Goal: Task Accomplishment & Management: Manage account settings

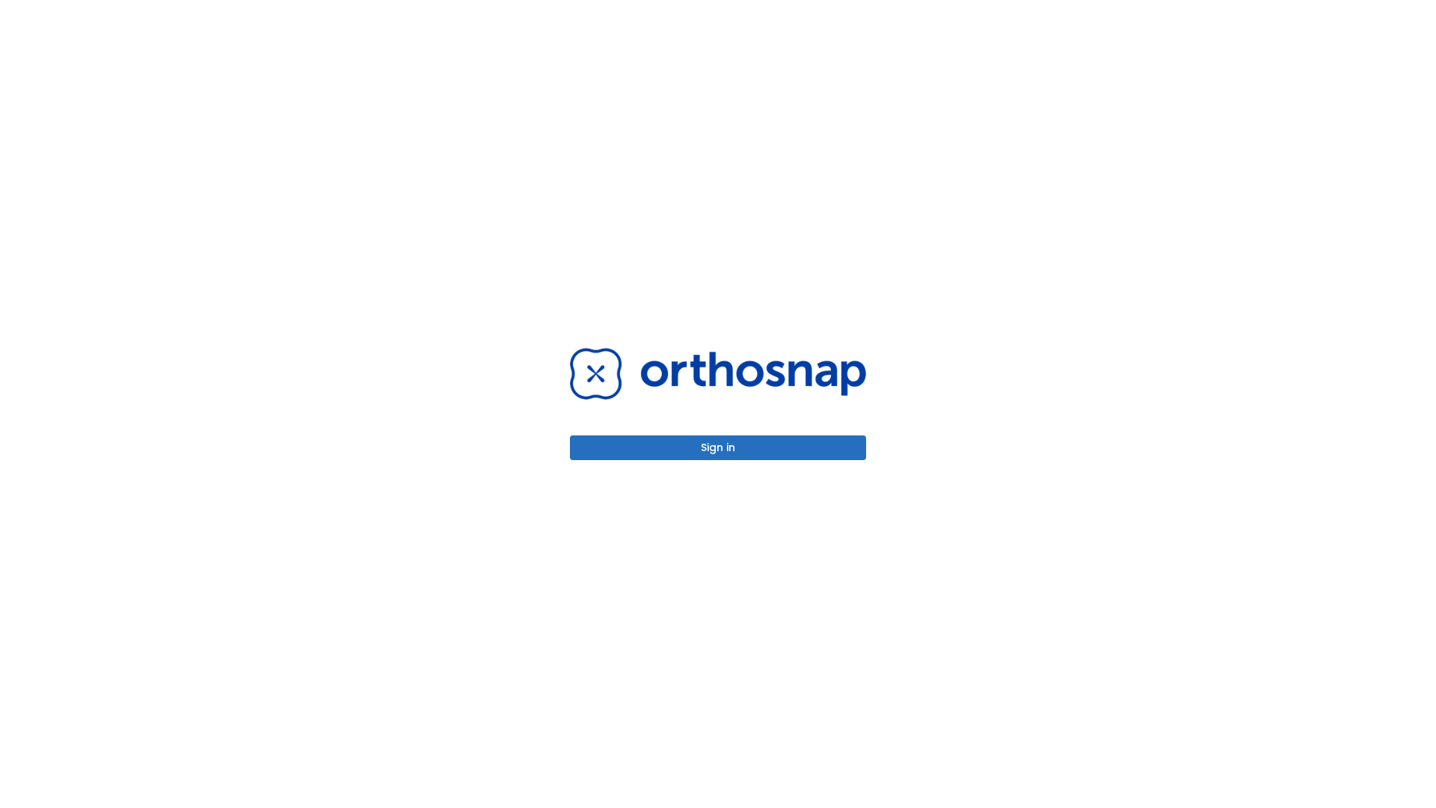
click at [718, 447] on button "Sign in" at bounding box center [718, 447] width 296 height 25
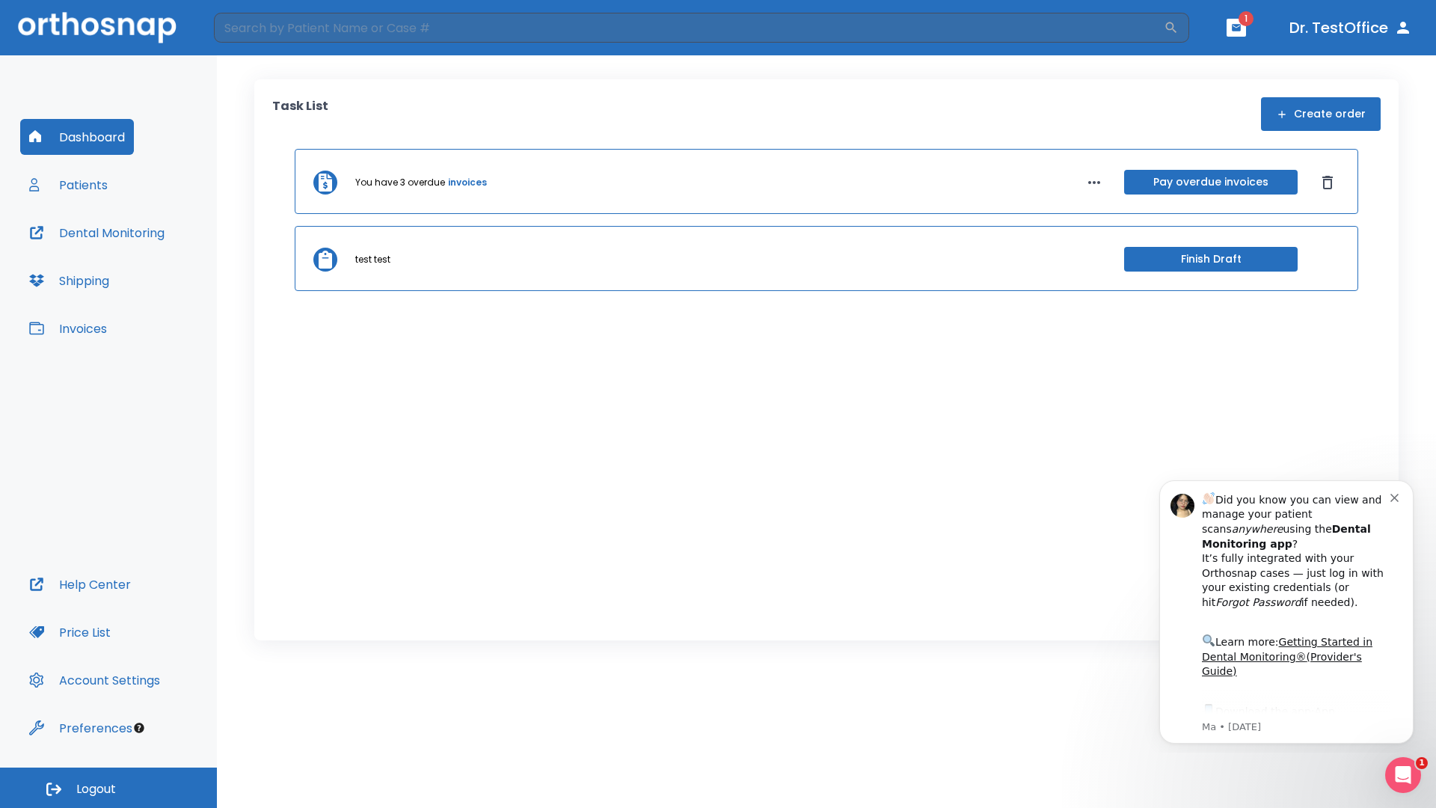
click at [108, 788] on span "Logout" at bounding box center [96, 789] width 40 height 16
